Goal: Task Accomplishment & Management: Complete application form

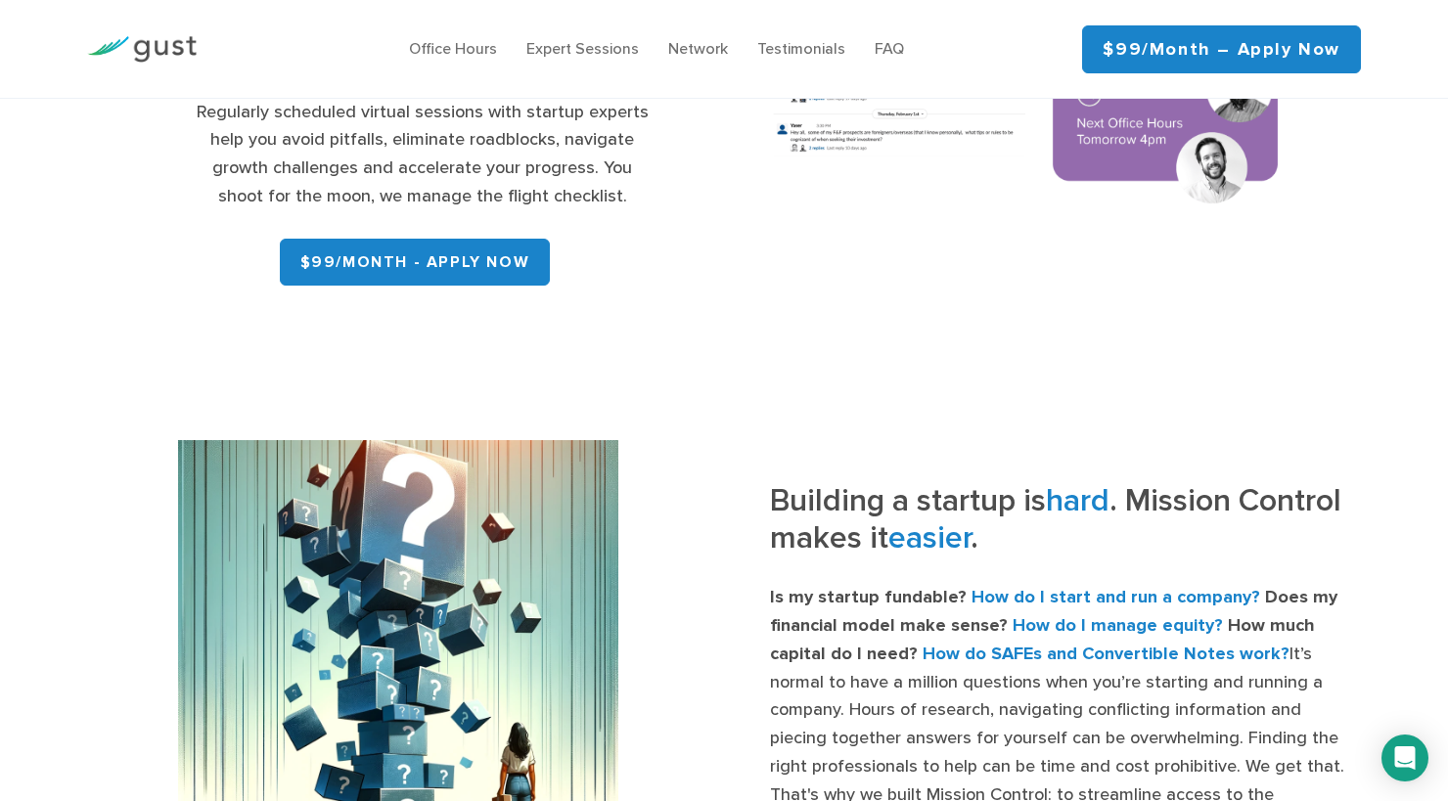
scroll to position [397, 0]
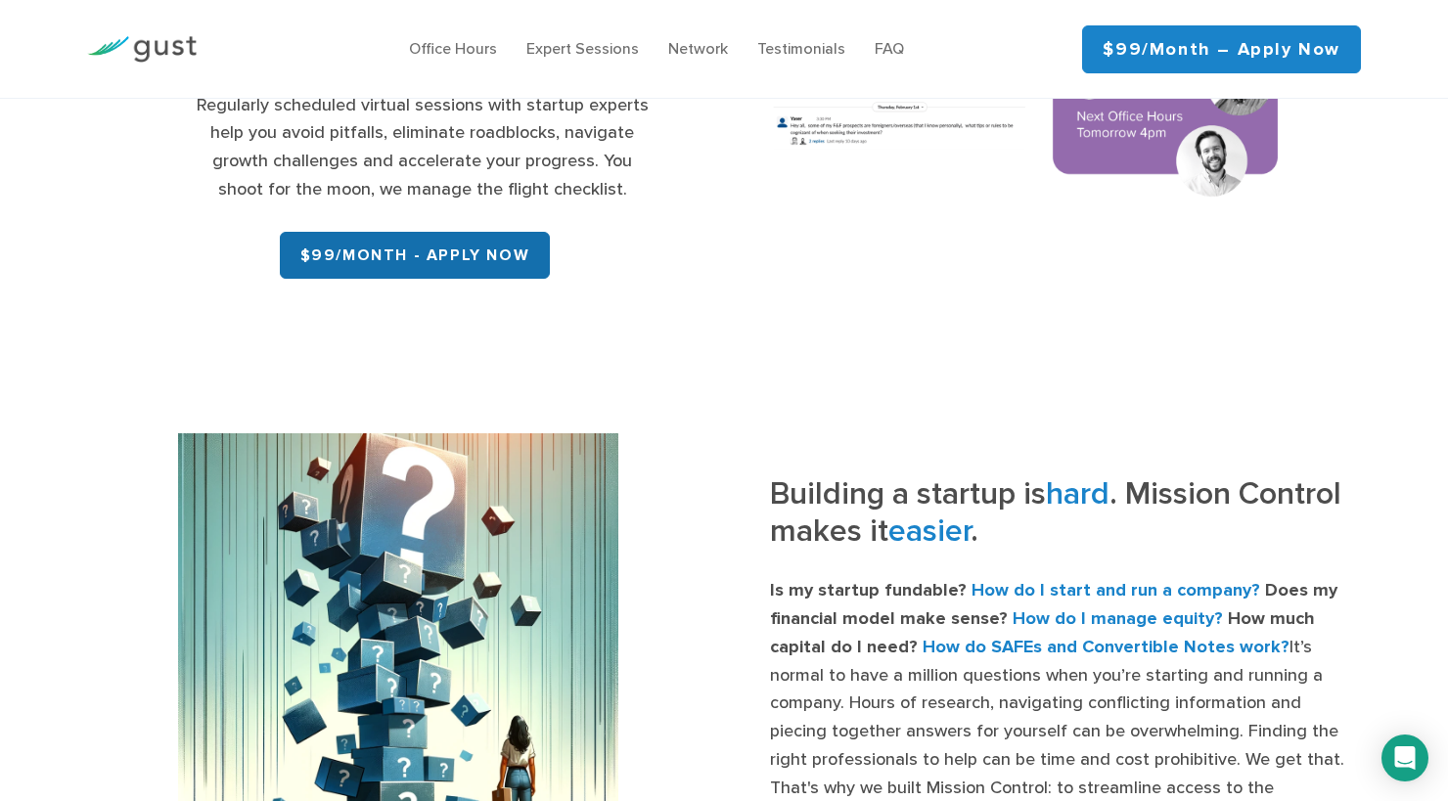
click at [501, 253] on link "$99/month - APPLY NOW" at bounding box center [415, 255] width 271 height 47
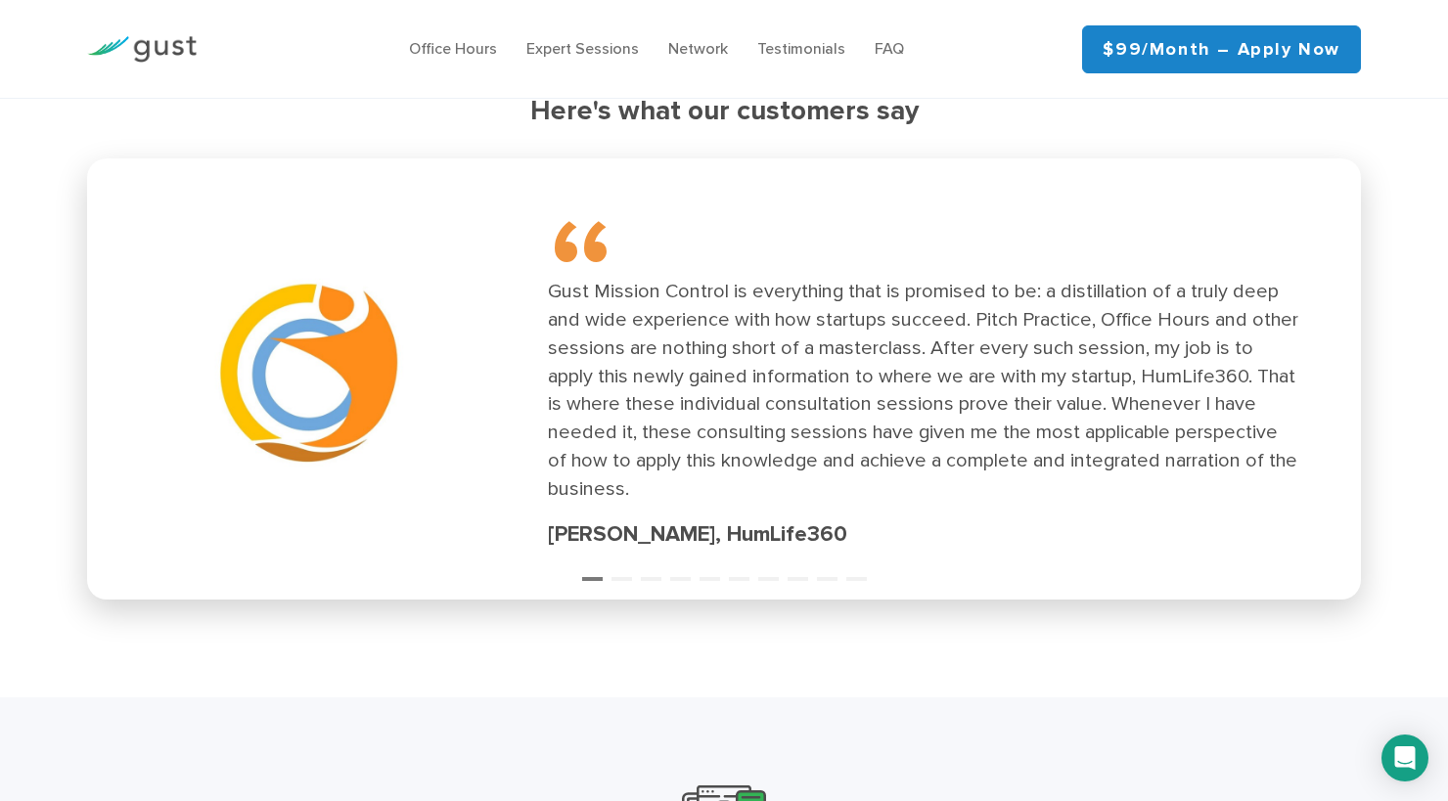
scroll to position [2655, 0]
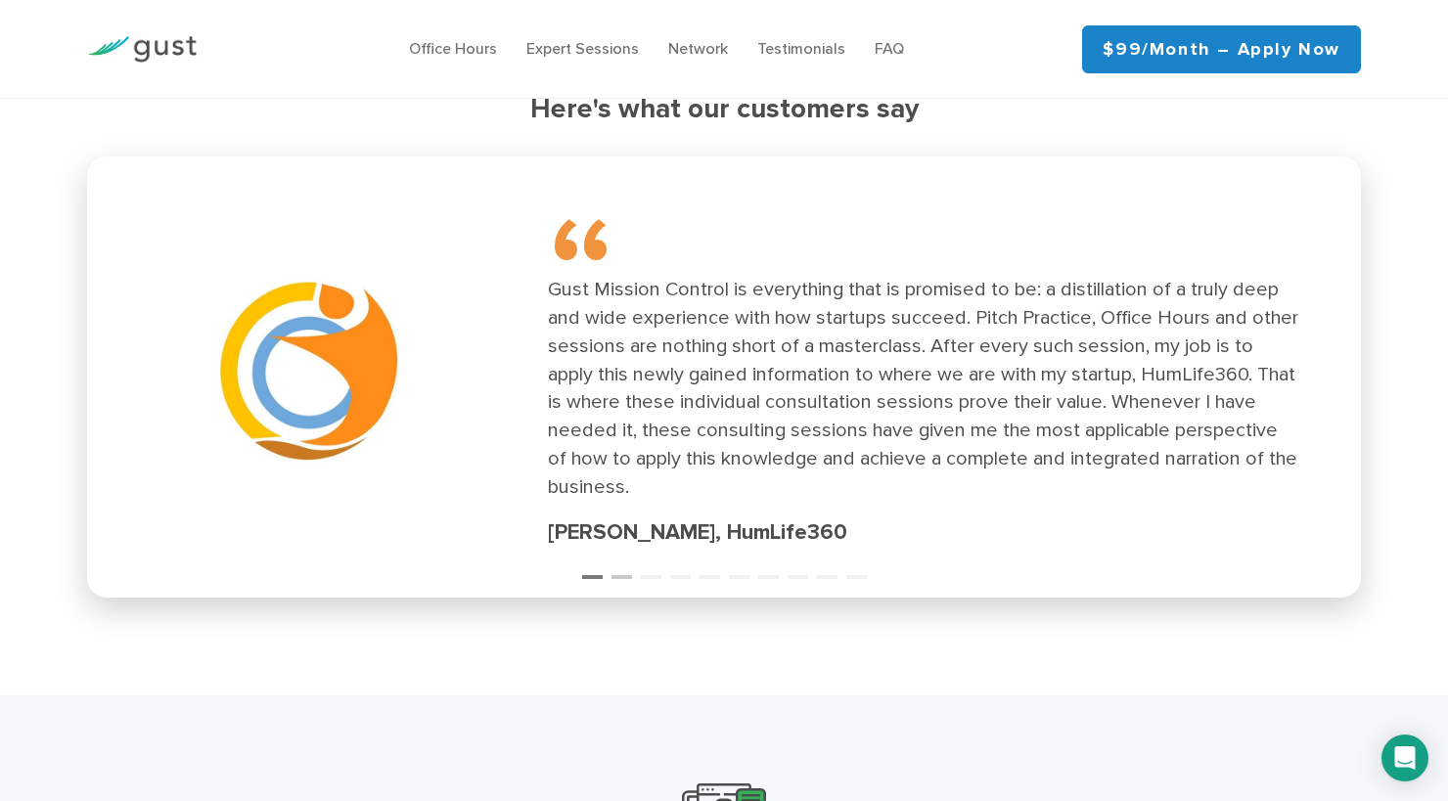
click at [621, 562] on button "2" at bounding box center [622, 569] width 20 height 20
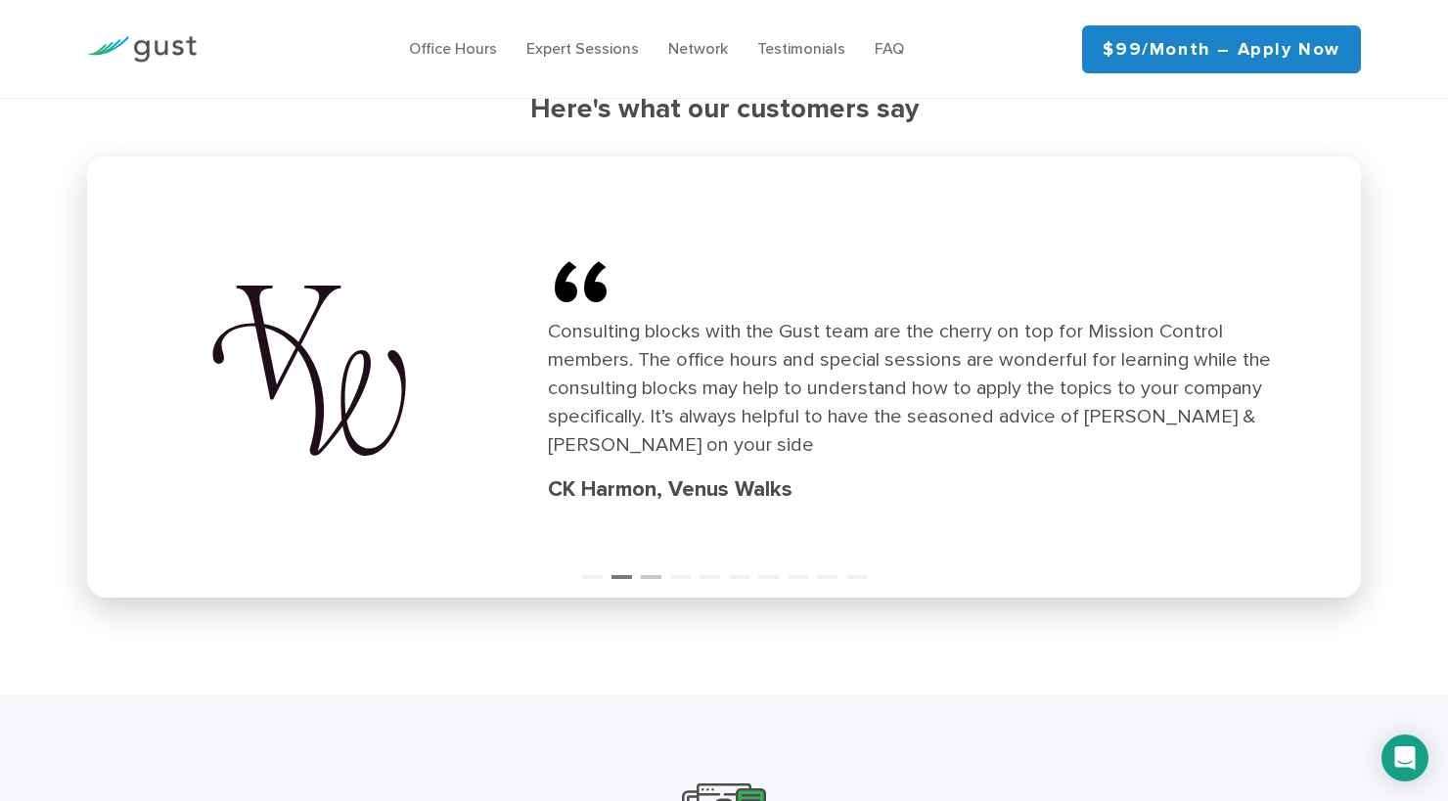
click at [653, 561] on button "3" at bounding box center [651, 569] width 20 height 20
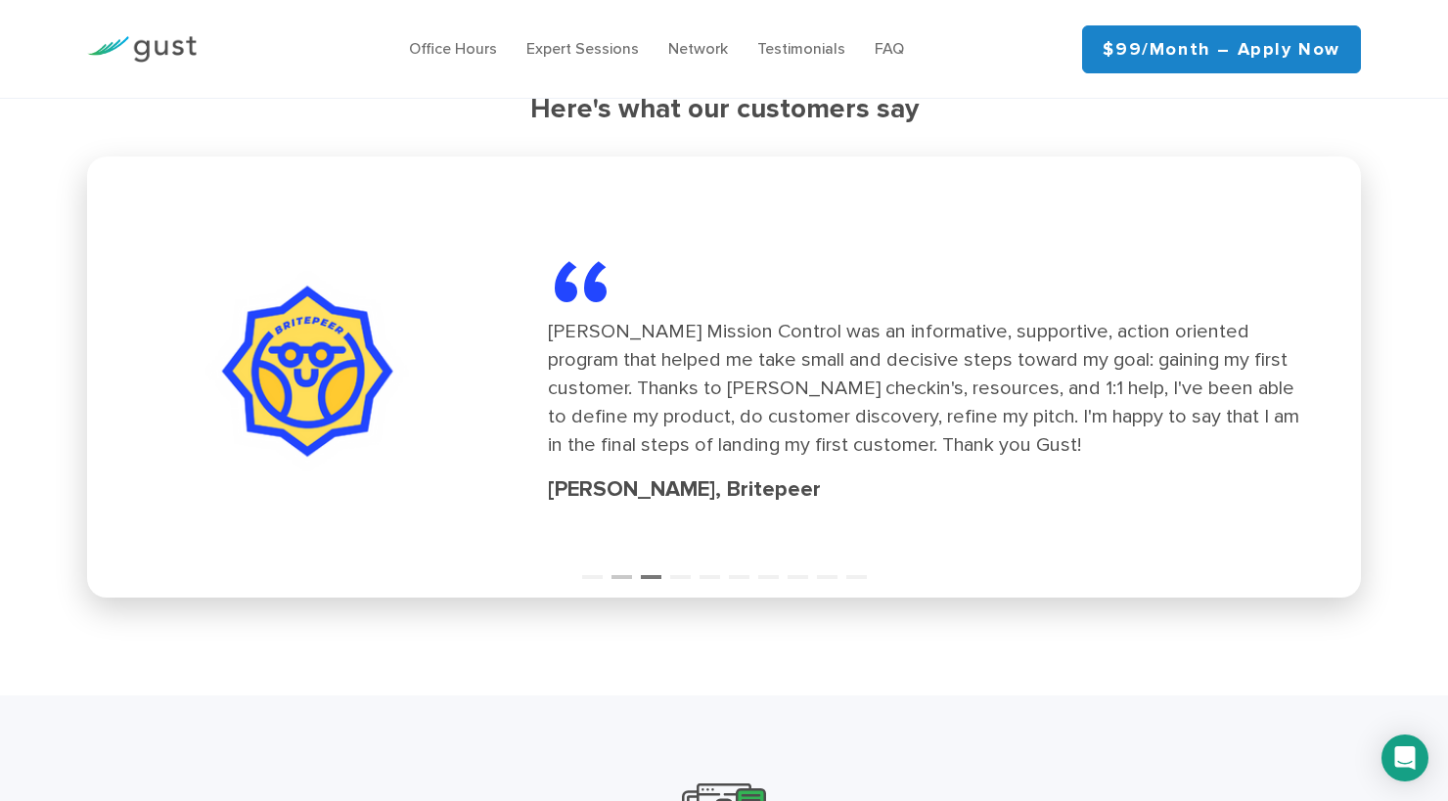
click at [629, 565] on button "2" at bounding box center [622, 569] width 20 height 20
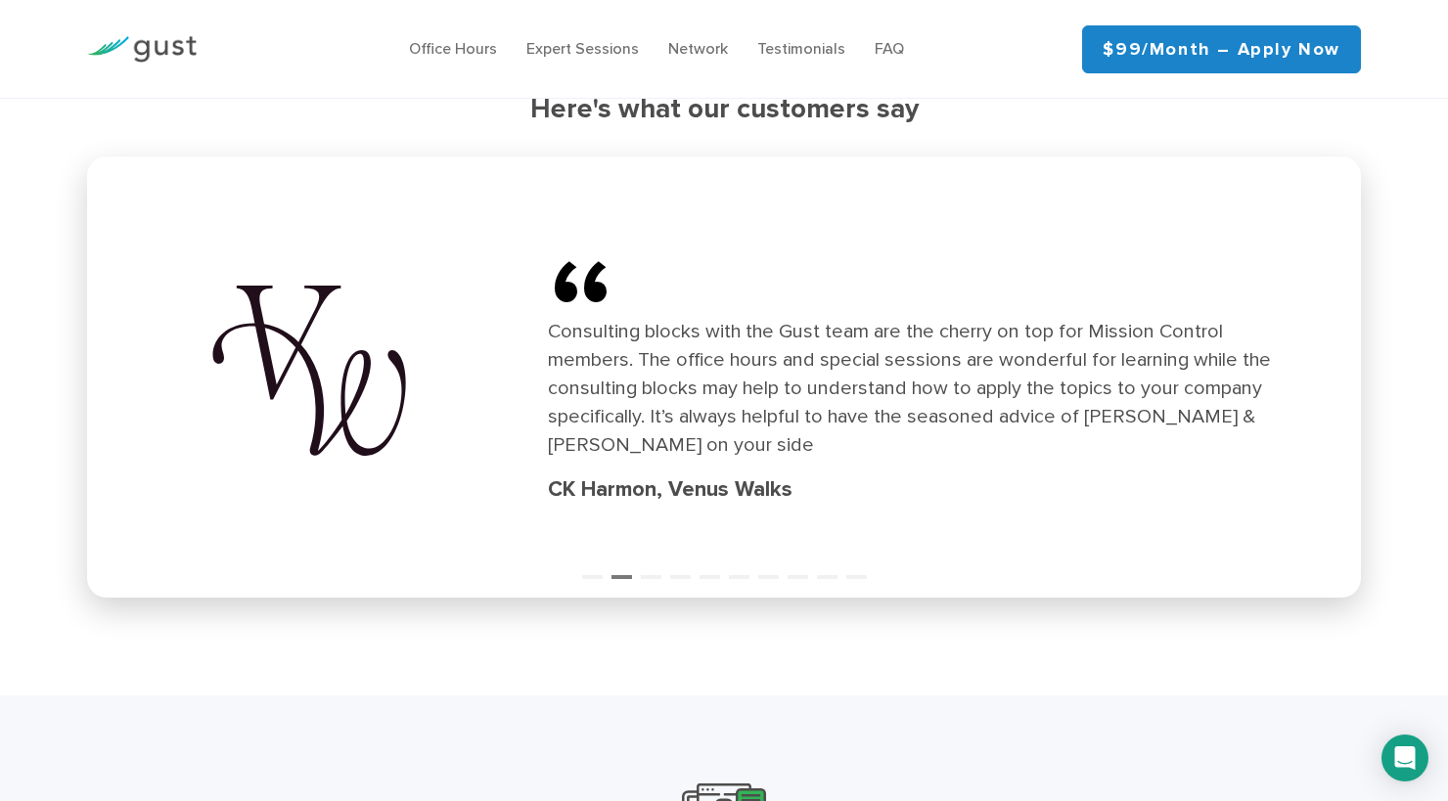
click at [667, 559] on ul "1 2 3 4 5 6 7 8 9 10" at bounding box center [724, 565] width 1274 height 26
click at [657, 565] on button "3" at bounding box center [651, 569] width 20 height 20
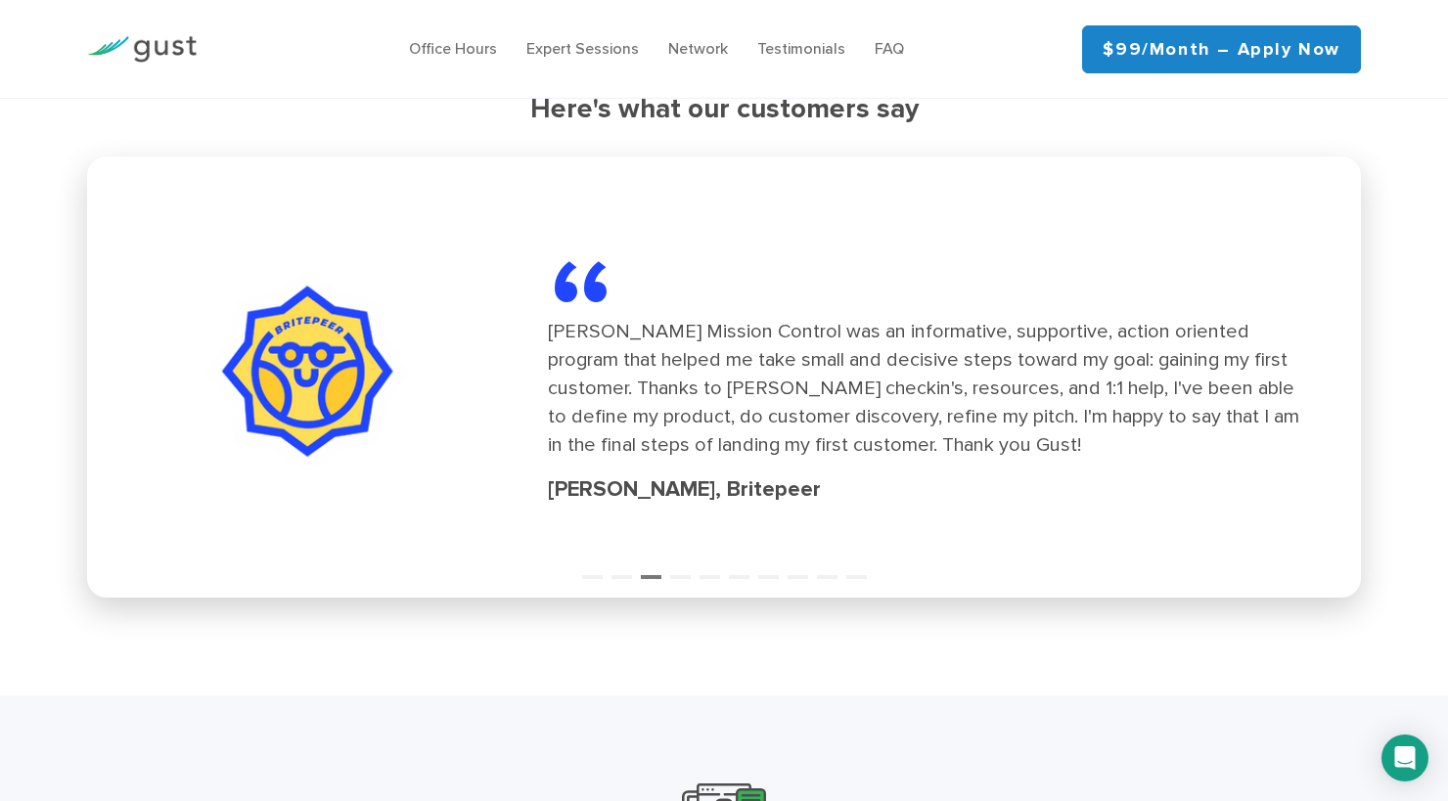
click at [691, 559] on ul "1 2 3 4 5 6 7 8 9 10" at bounding box center [724, 565] width 1274 height 26
click at [688, 564] on button "4" at bounding box center [680, 569] width 20 height 20
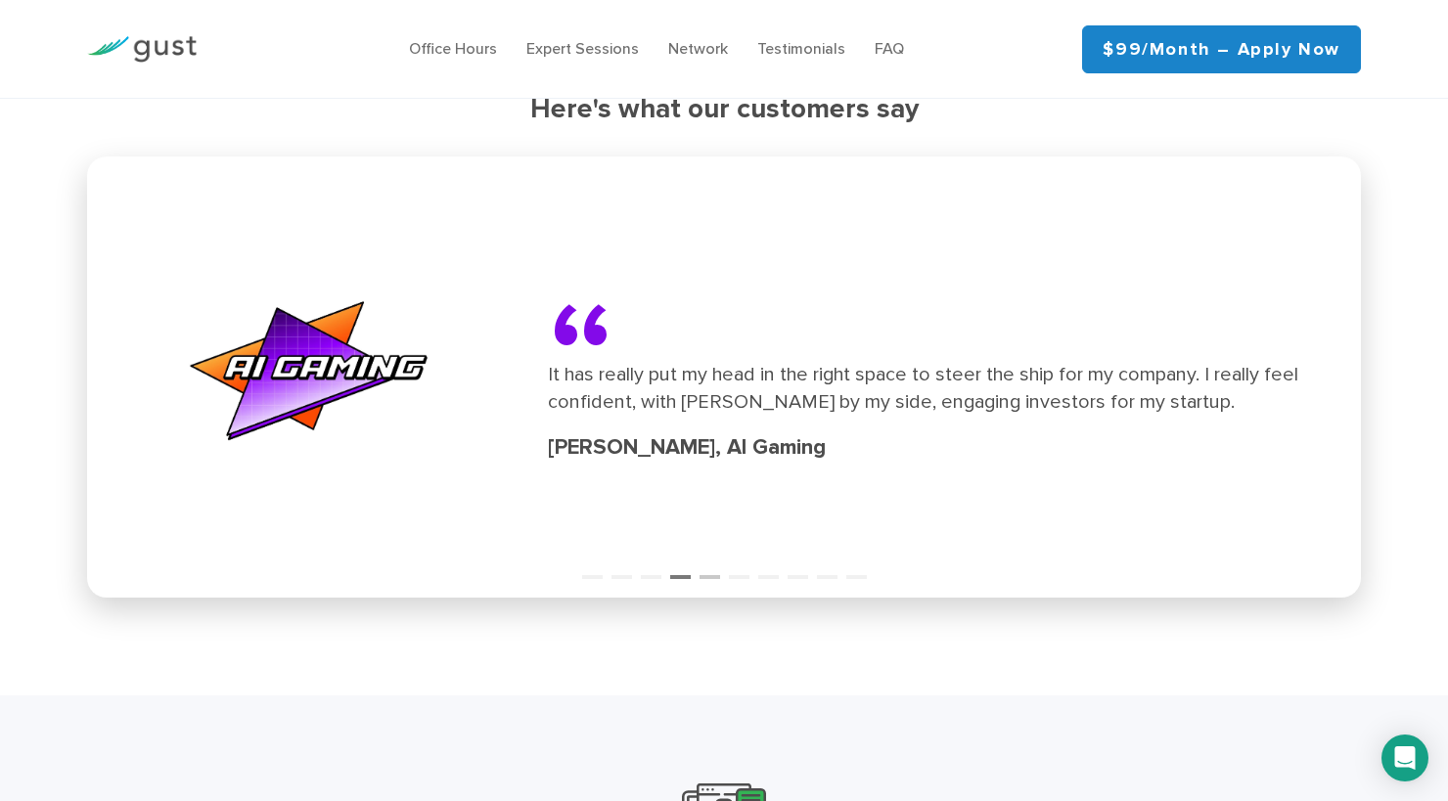
click at [704, 561] on button "5" at bounding box center [710, 569] width 20 height 20
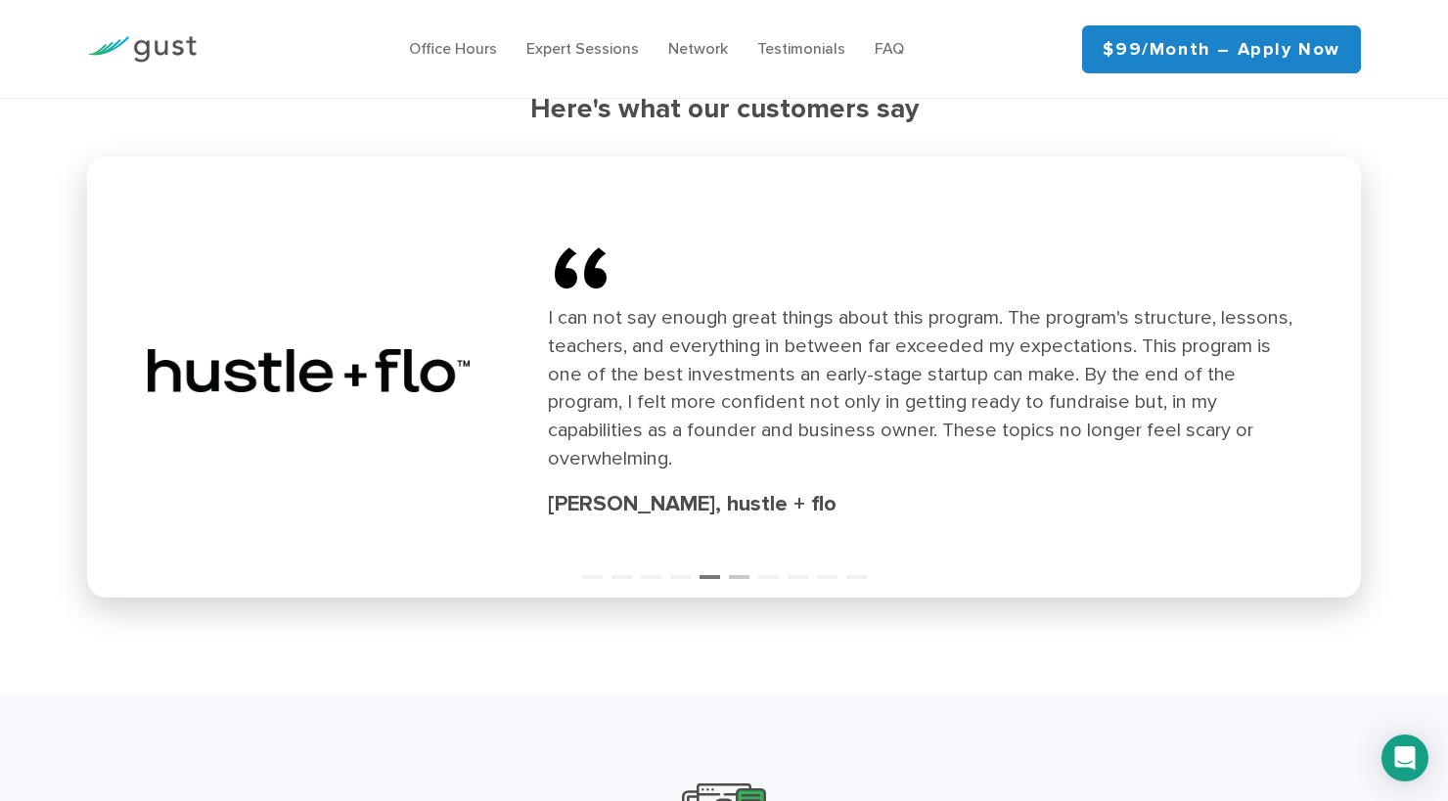
click at [736, 559] on button "6" at bounding box center [739, 569] width 20 height 20
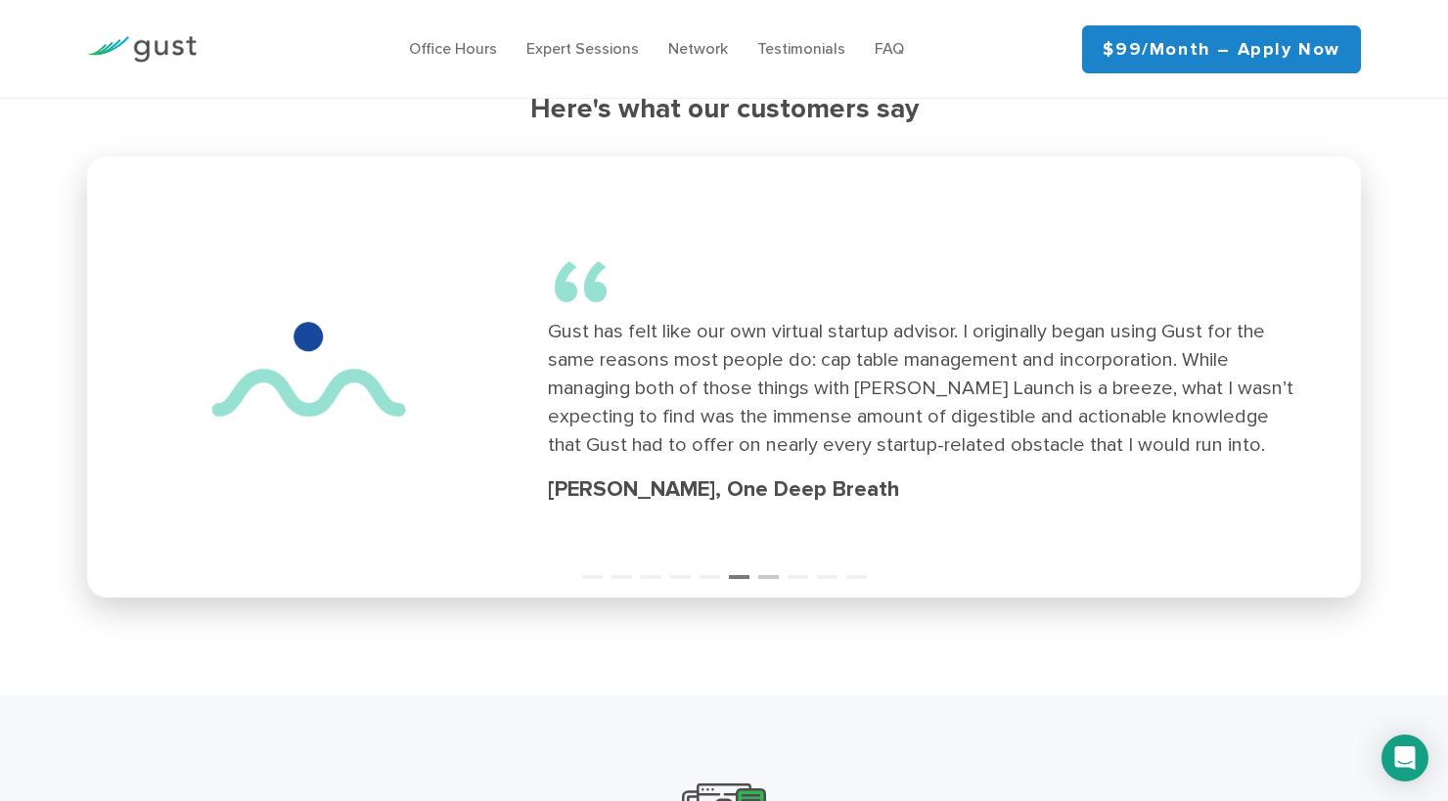
click at [772, 560] on button "7" at bounding box center [768, 569] width 20 height 20
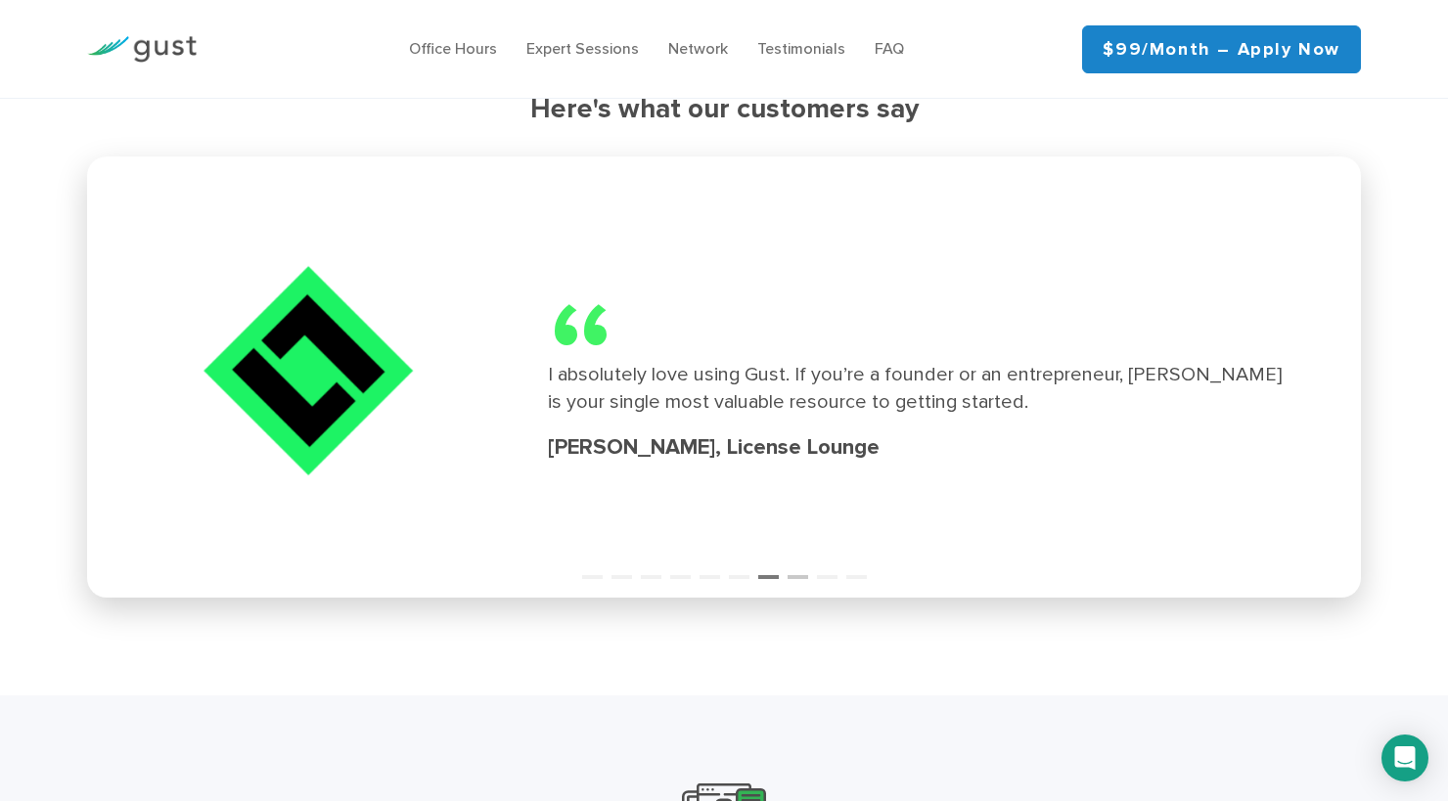
click at [788, 563] on button "8" at bounding box center [798, 569] width 20 height 20
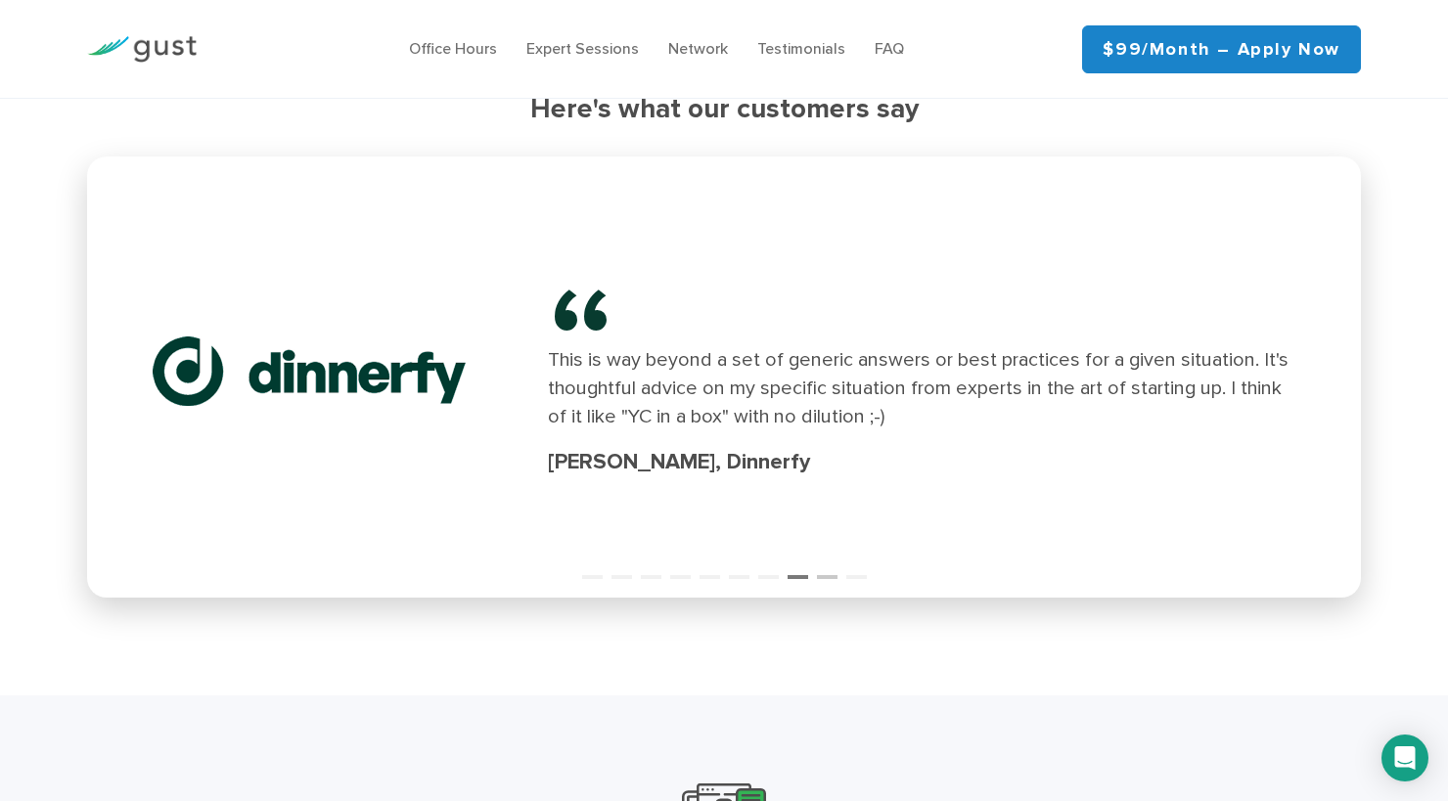
click at [826, 561] on button "9" at bounding box center [827, 569] width 20 height 20
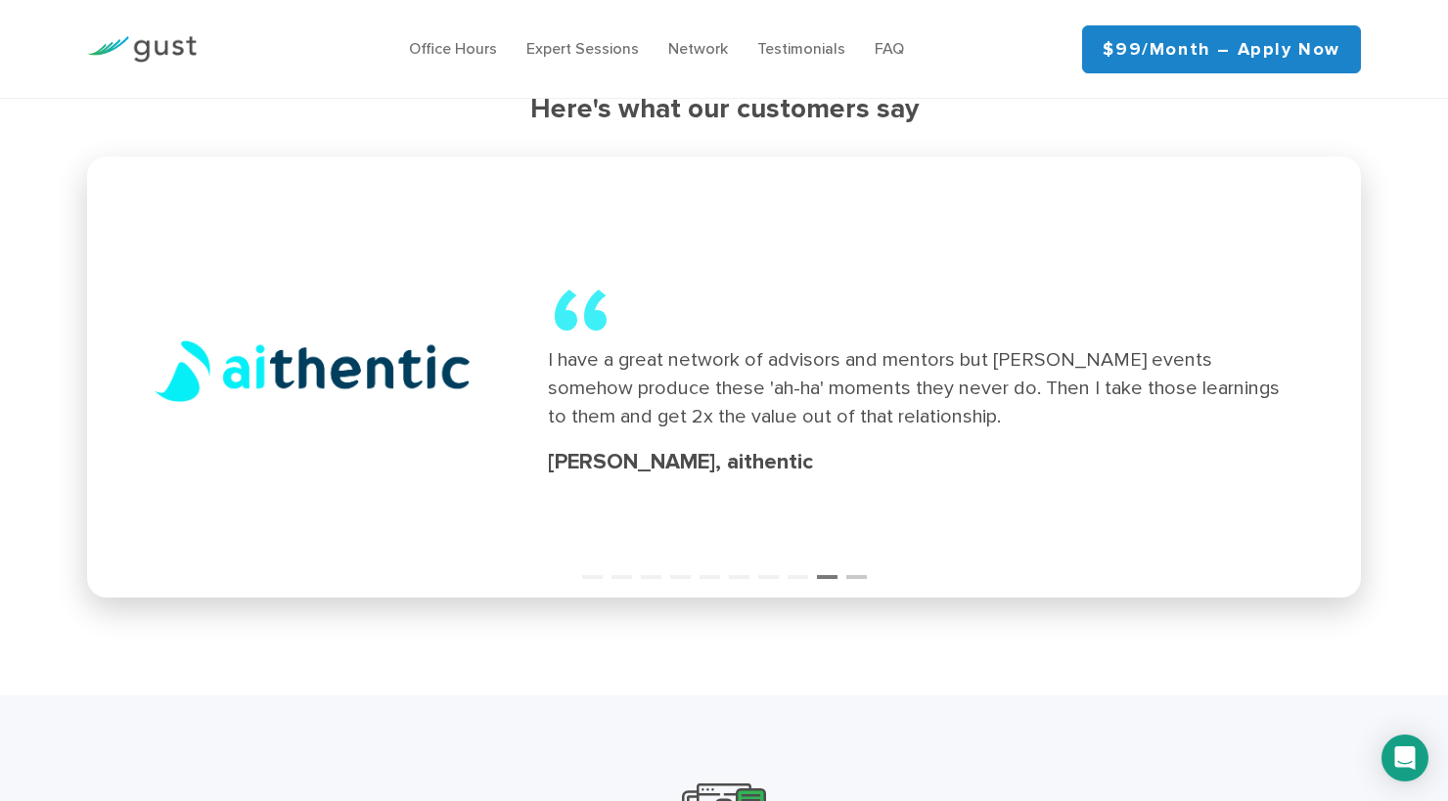
click at [858, 560] on button "10" at bounding box center [856, 569] width 20 height 20
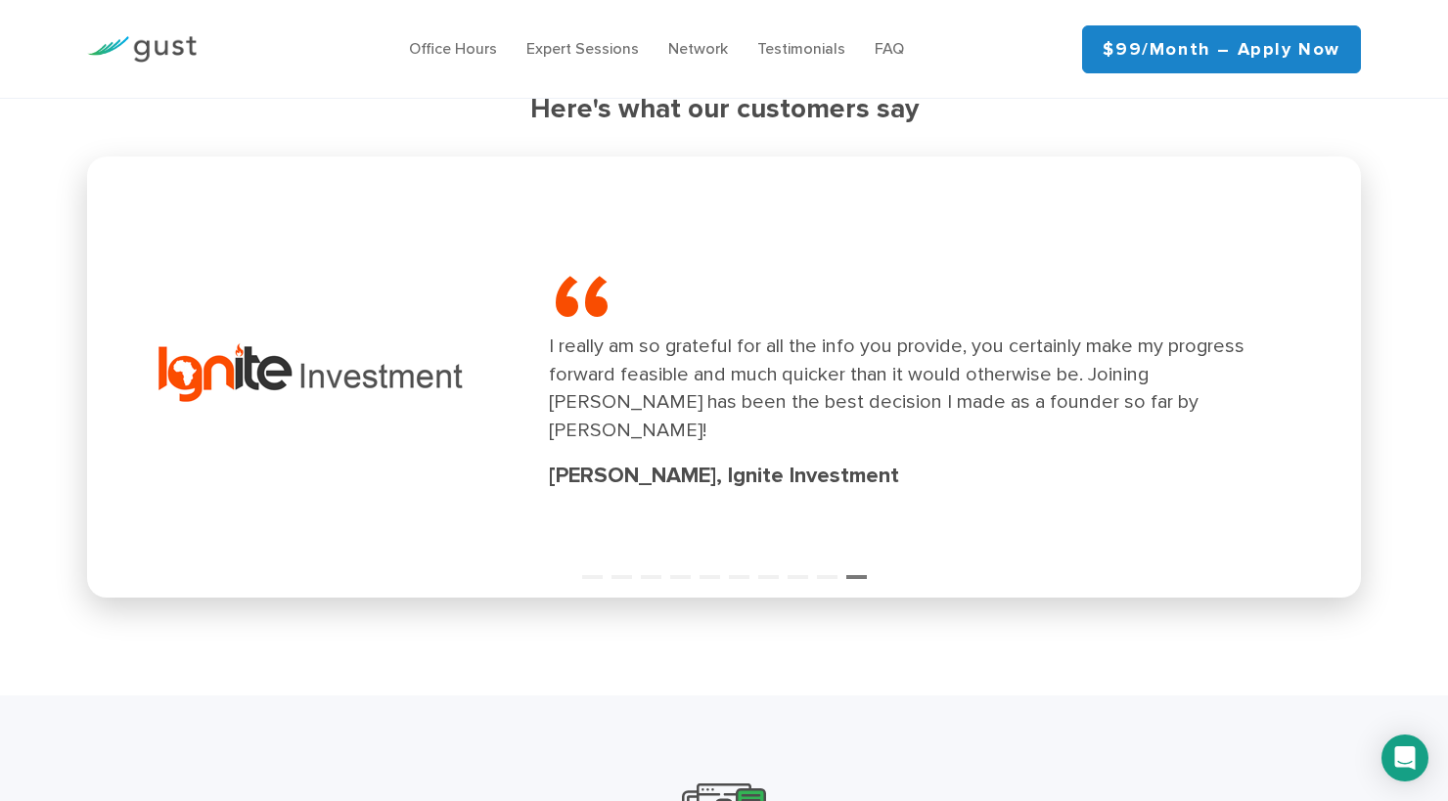
drag, startPoint x: 619, startPoint y: 343, endPoint x: 637, endPoint y: 387, distance: 47.4
click at [637, 387] on div "I really am so grateful for all the info you provide, you certainly make my pro…" at bounding box center [925, 389] width 752 height 113
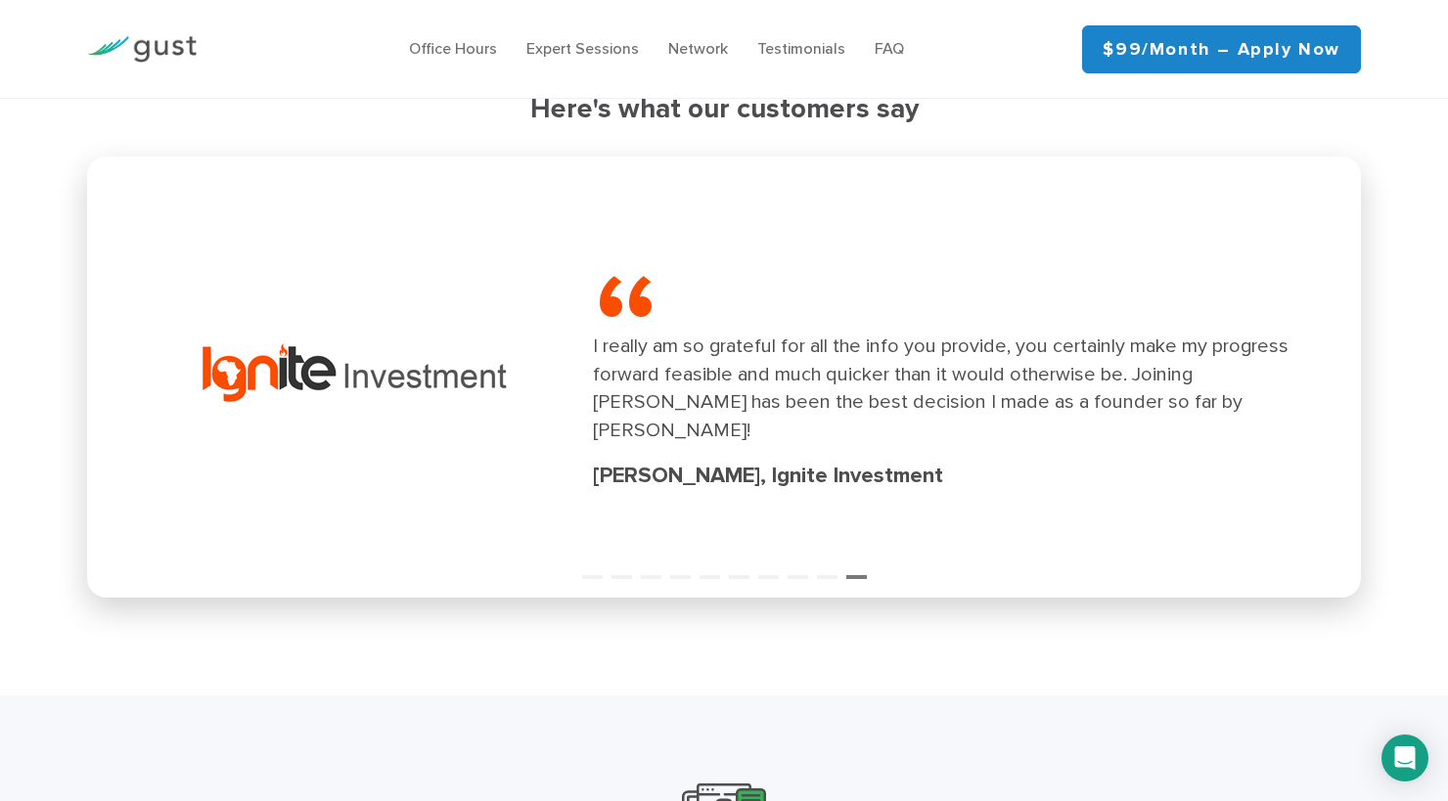
drag, startPoint x: 598, startPoint y: 314, endPoint x: 642, endPoint y: 392, distance: 89.8
click at [642, 392] on div "“ I really am so grateful for all the info you provide, you certainly make my p…" at bounding box center [969, 381] width 752 height 222
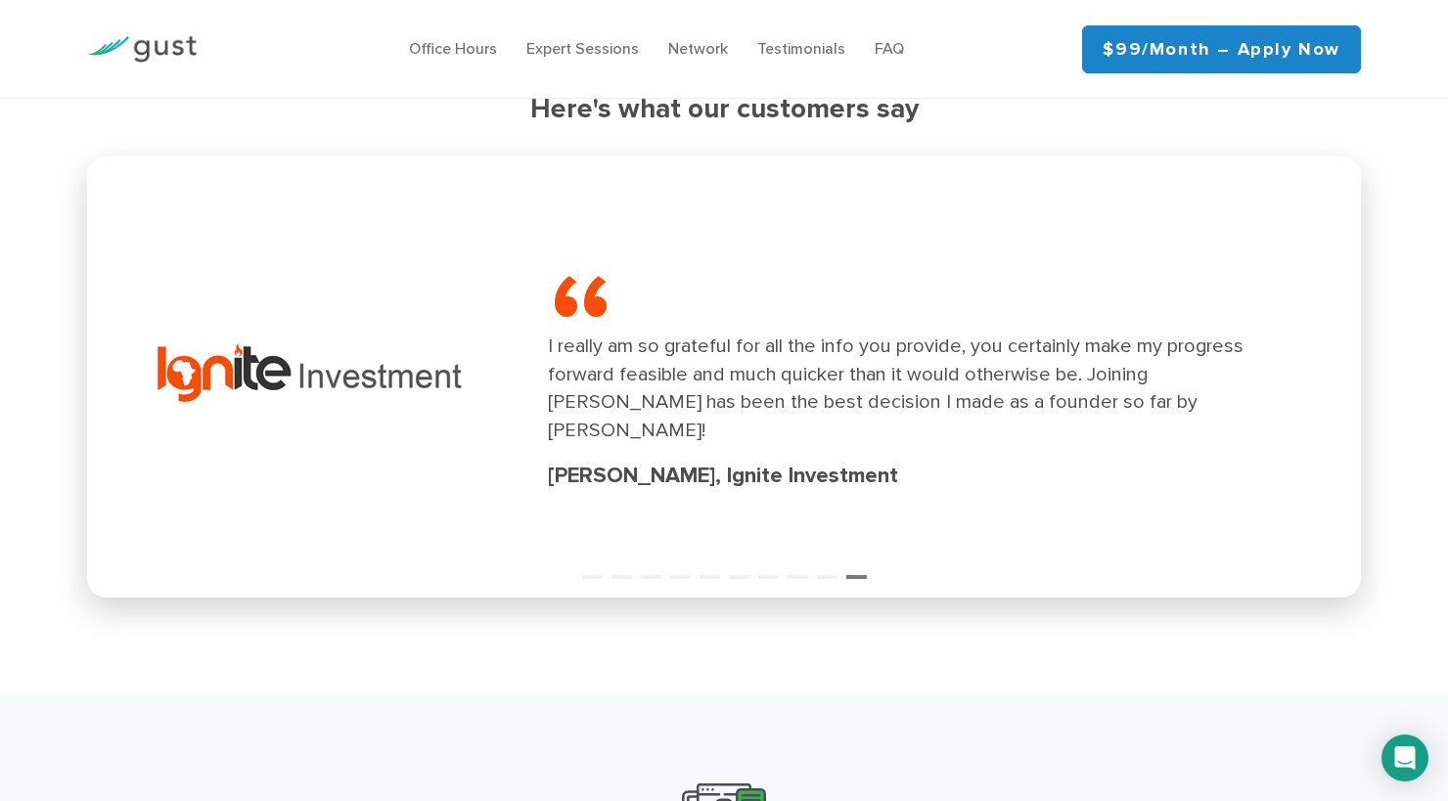
drag, startPoint x: 634, startPoint y: 417, endPoint x: 633, endPoint y: 465, distance: 48.0
click at [633, 465] on div "“ I really am so grateful for all the info you provide, you certainly make my p…" at bounding box center [724, 380] width 1251 height 425
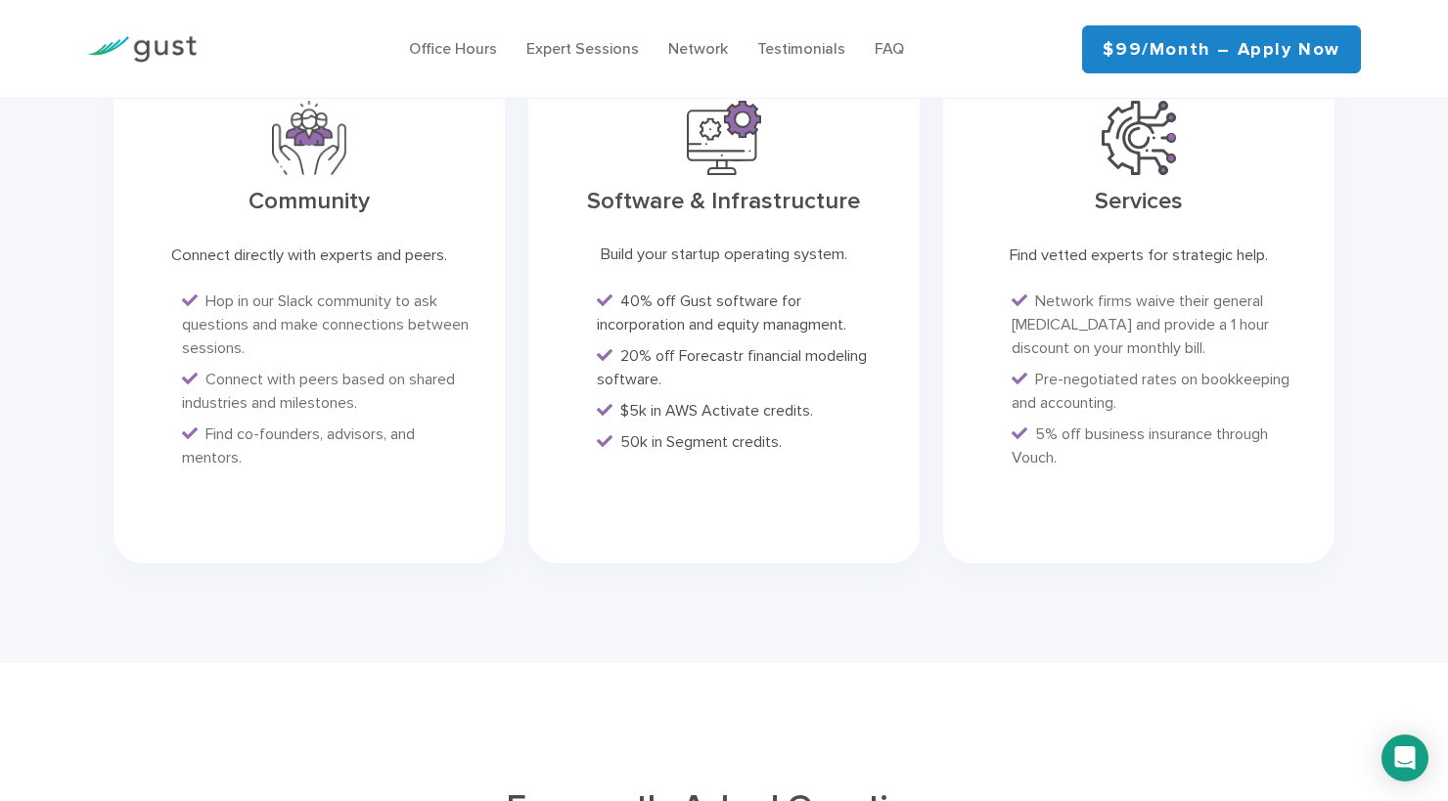
scroll to position [4866, 0]
click at [689, 348] on span "20% off Forecastr financial modeling software." at bounding box center [732, 369] width 270 height 42
drag, startPoint x: 677, startPoint y: 300, endPoint x: 730, endPoint y: 317, distance: 55.4
click at [730, 346] on li "20% off Forecastr financial modeling software." at bounding box center [744, 369] width 294 height 47
copy span "Forecastr financial modeling software."
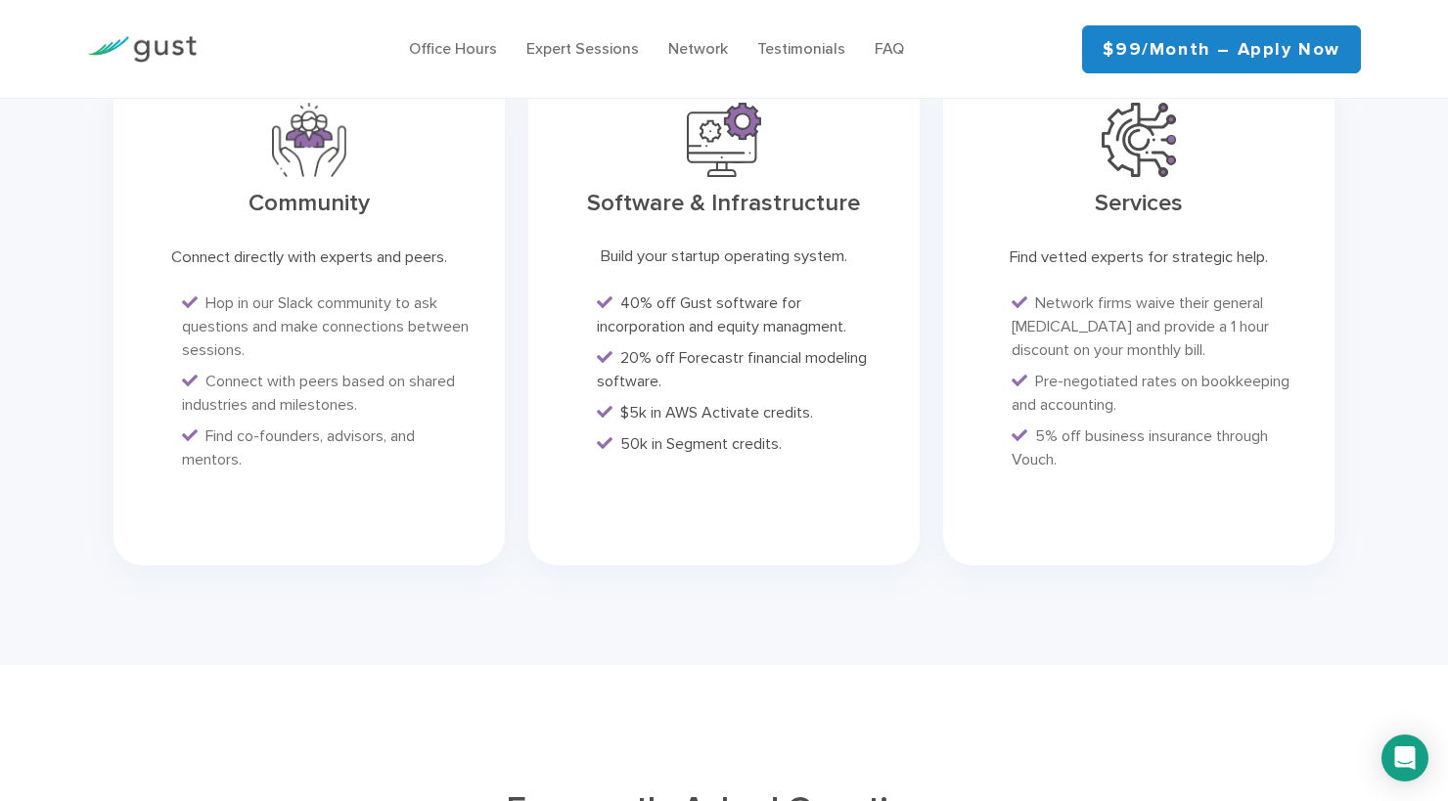
click at [905, 450] on div "Software & Infrastructure Build your startup operating system. 40% off Gust sof…" at bounding box center [723, 315] width 391 height 502
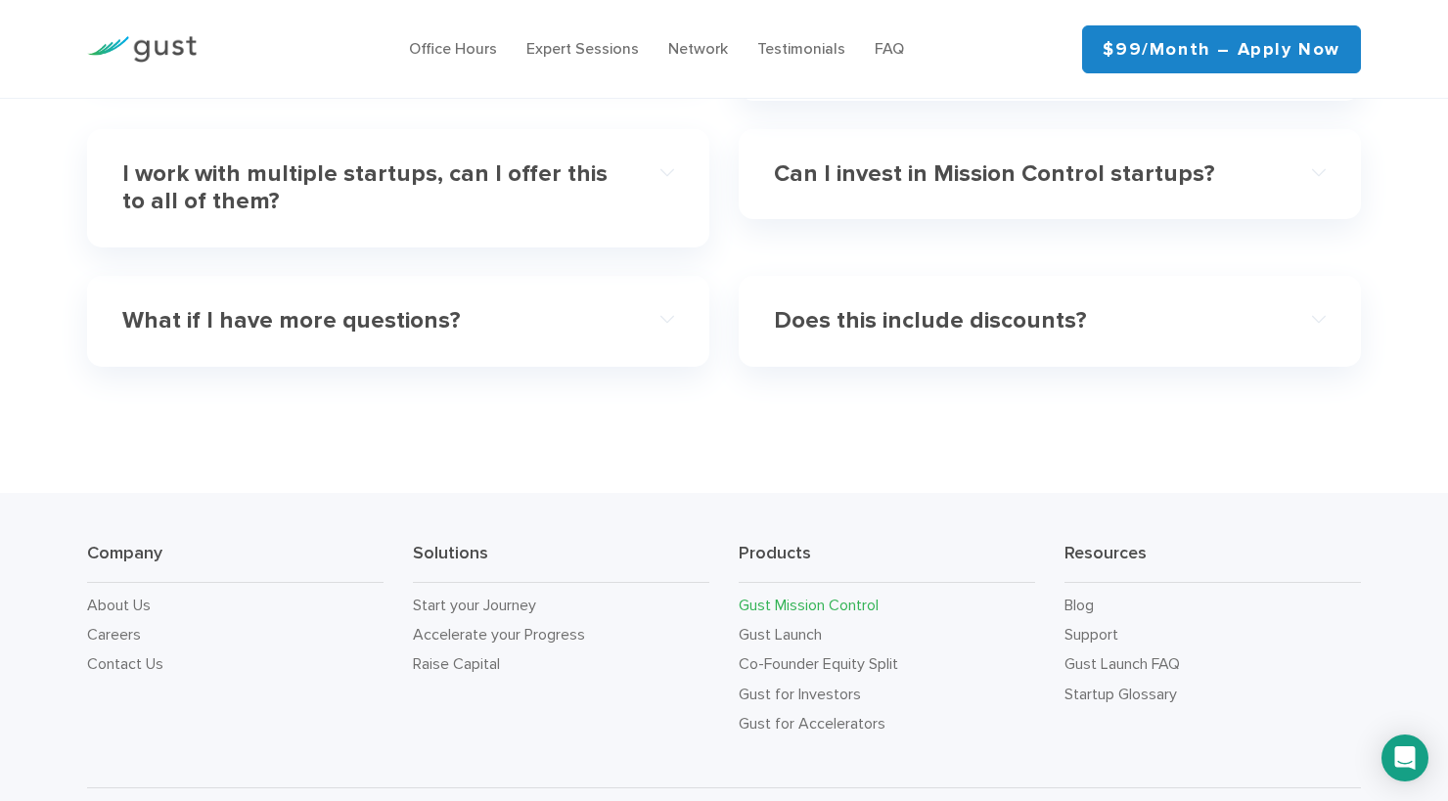
scroll to position [6022, 0]
click at [463, 656] on link "Raise Capital" at bounding box center [456, 665] width 87 height 19
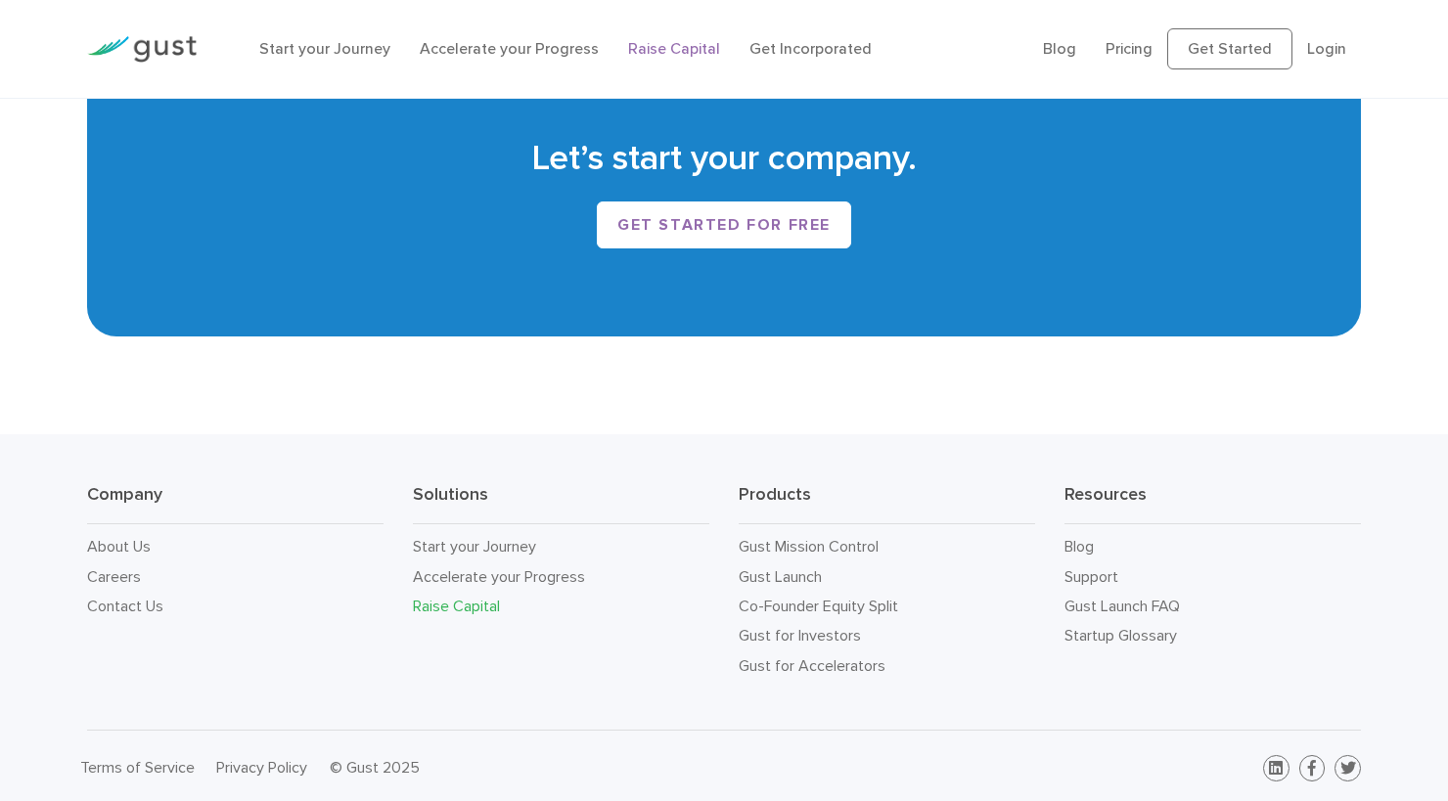
scroll to position [3366, 0]
